Goal: Information Seeking & Learning: Learn about a topic

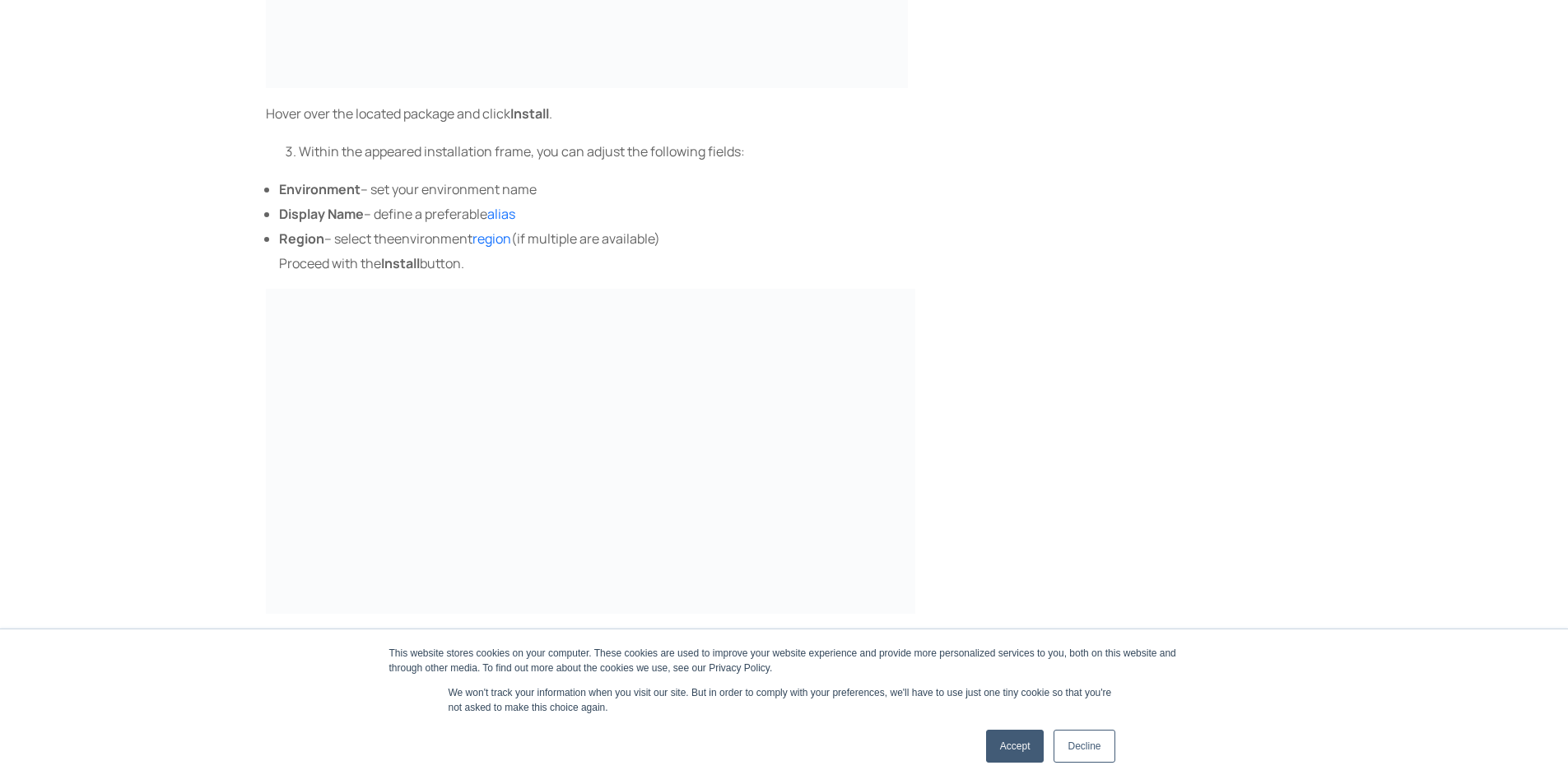
scroll to position [1248, 0]
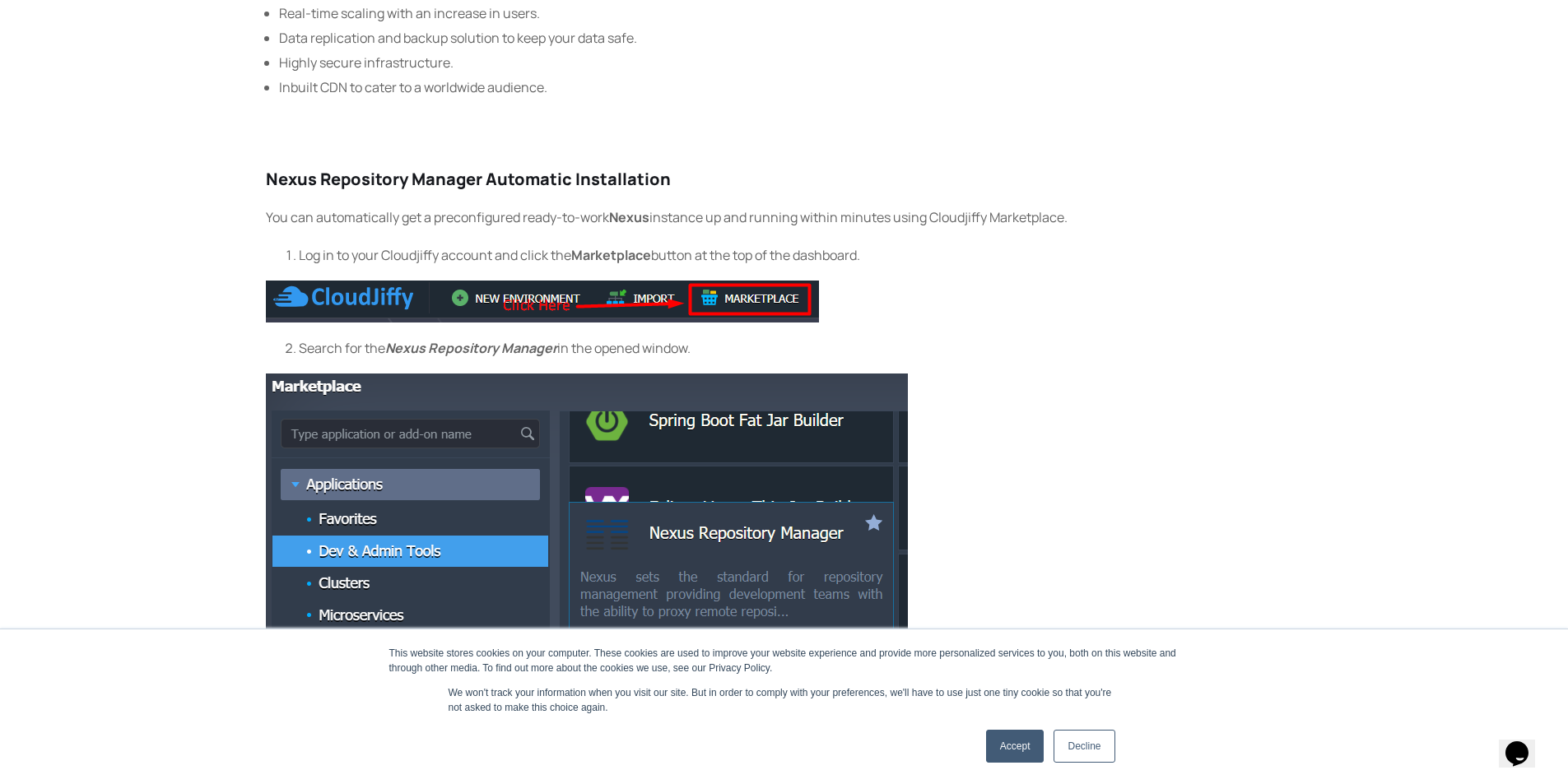
scroll to position [919, 0]
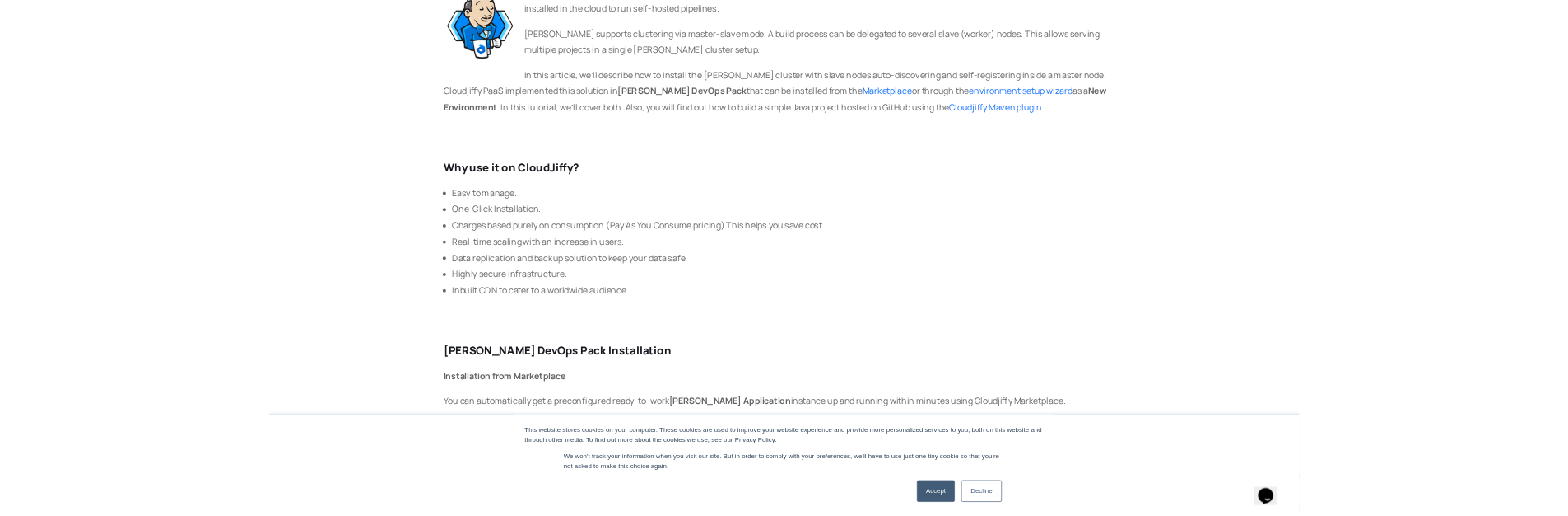
scroll to position [247, 0]
